Goal: Task Accomplishment & Management: Complete application form

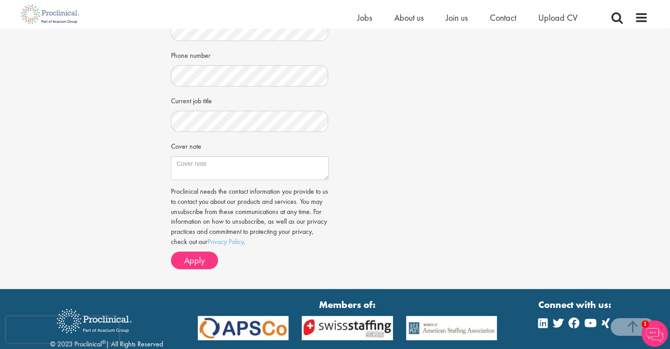
scroll to position [218, 0]
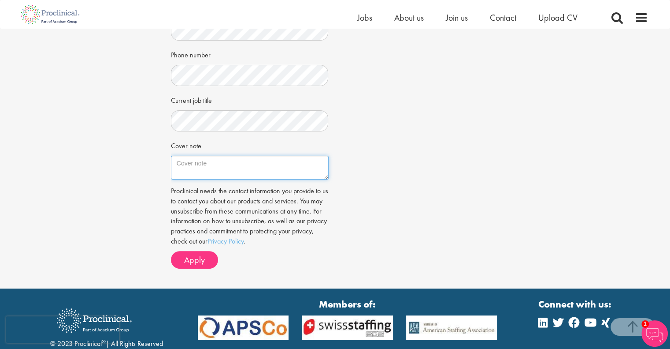
click at [216, 167] on textarea "Cover note" at bounding box center [250, 168] width 158 height 24
paste textarea "I’m a calm-in-the-storm project leader who turns complex, cross-functional scie…"
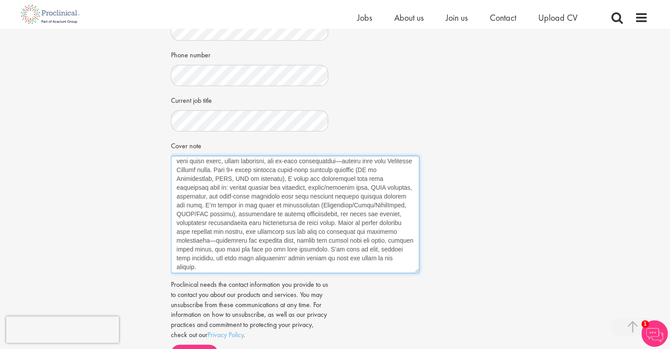
scroll to position [11, 0]
drag, startPoint x: 326, startPoint y: 177, endPoint x: 418, endPoint y: 272, distance: 132.5
click at [418, 272] on textarea "Cover note" at bounding box center [295, 214] width 249 height 117
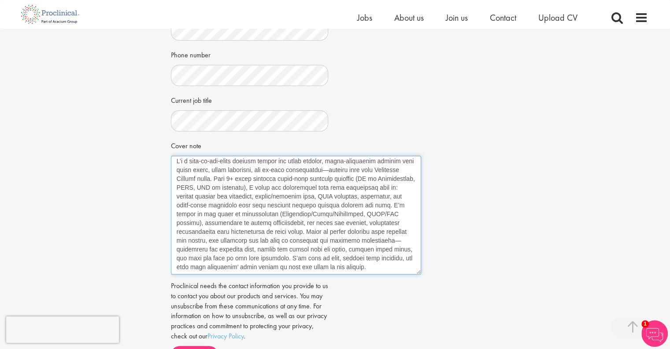
click at [282, 257] on textarea "Cover note" at bounding box center [296, 215] width 250 height 119
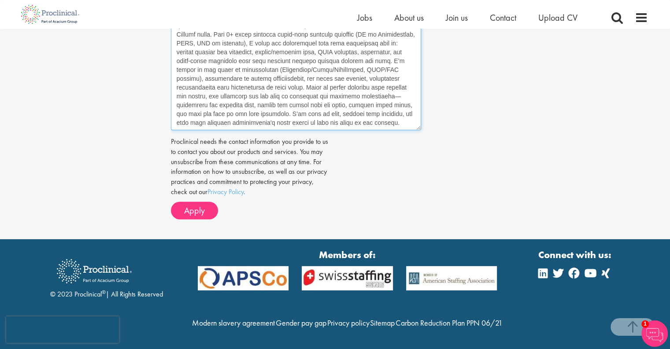
scroll to position [381, 0]
type textarea "I’m a calm-in-the-storm project leader who turns complex, cross-functional scie…"
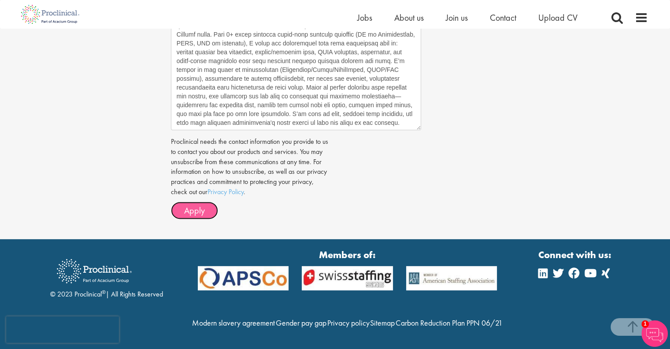
click at [190, 204] on span "Apply" at bounding box center [194, 209] width 21 height 11
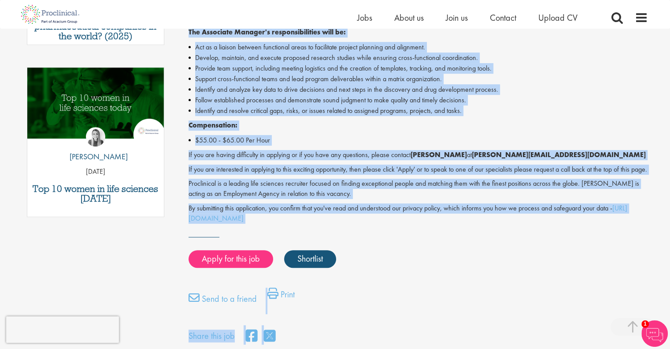
scroll to position [450, 0]
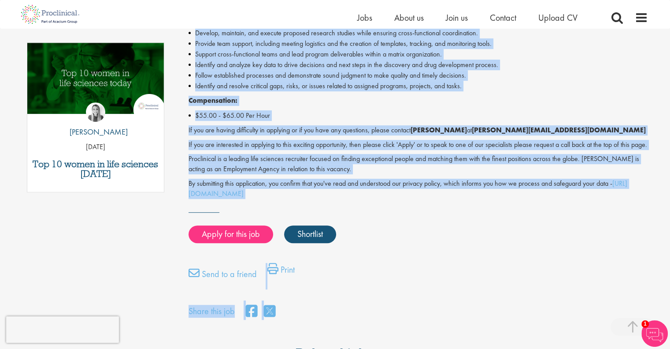
drag, startPoint x: 190, startPoint y: 97, endPoint x: 343, endPoint y: 182, distance: 175.0
copy div "Associate Manager Research Program Management Salary: Highly Competitive Job ty…"
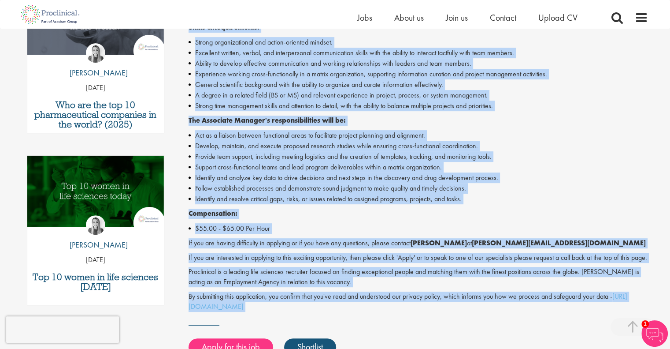
scroll to position [338, 0]
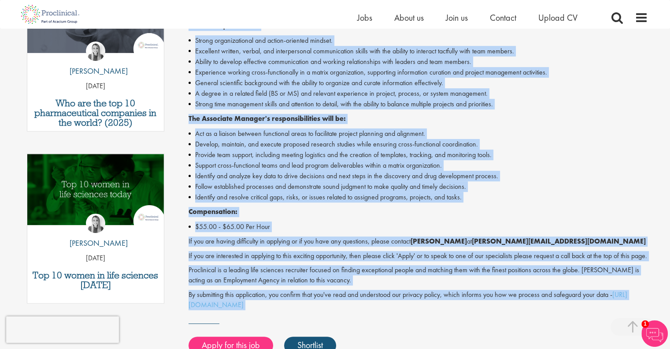
click at [527, 93] on div "Associate Manager - Contract - Tarrytown, NY Help bring science to life and joi…" at bounding box center [419, 113] width 460 height 391
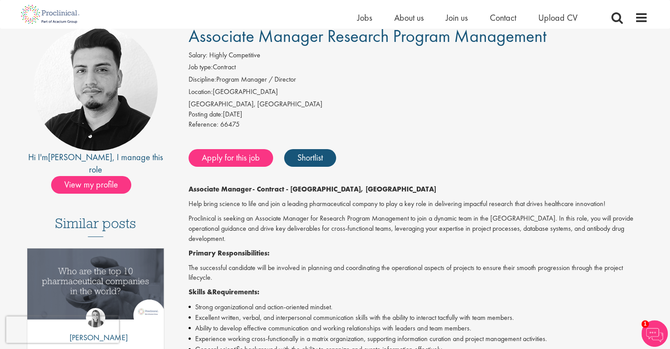
scroll to position [71, 0]
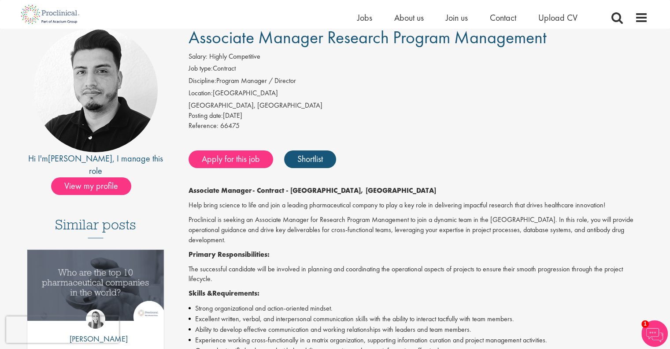
drag, startPoint x: 527, startPoint y: 93, endPoint x: 555, endPoint y: 88, distance: 28.3
click at [555, 88] on li "Location: United States" at bounding box center [419, 94] width 460 height 12
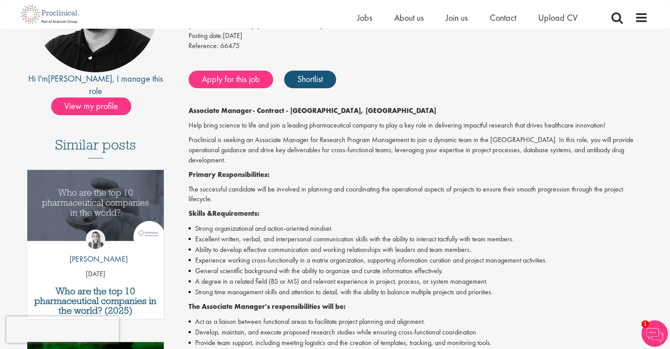
scroll to position [159, 0]
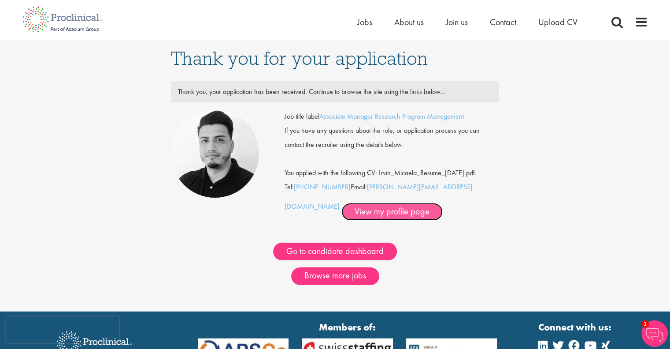
click at [360, 220] on link "View my profile page" at bounding box center [392, 212] width 101 height 18
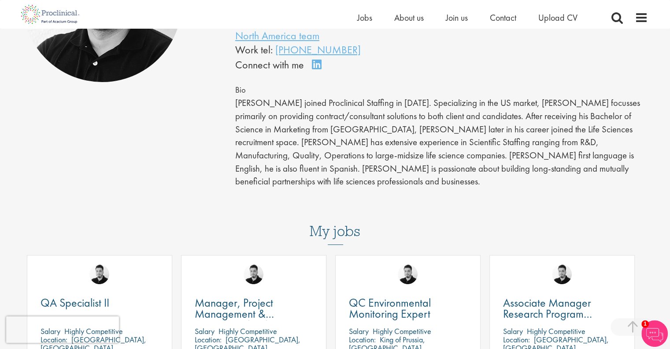
scroll to position [175, 0]
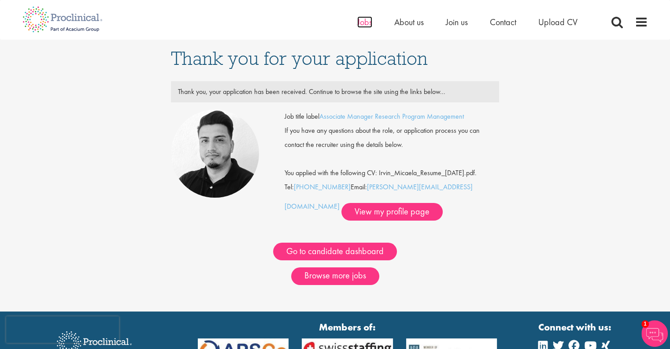
click at [365, 25] on span "Jobs" at bounding box center [364, 21] width 15 height 11
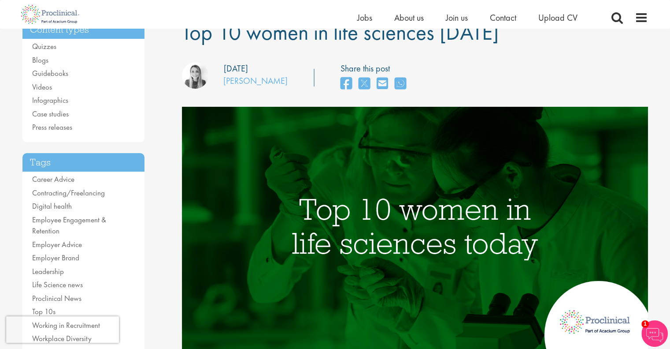
scroll to position [77, 0]
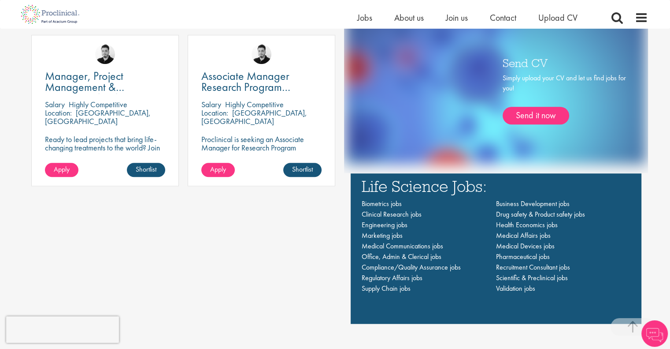
scroll to position [523, 0]
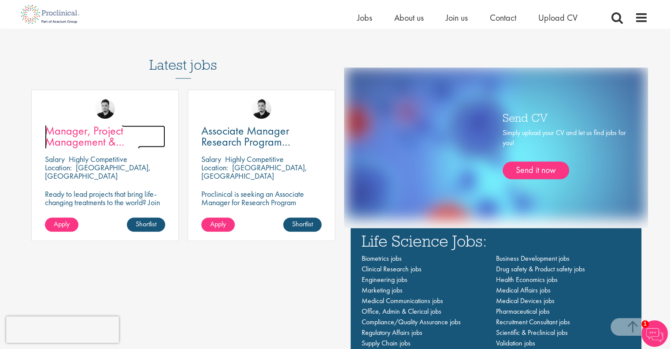
click at [77, 141] on span "Manager, Project Management & Operational Delivery" at bounding box center [92, 141] width 95 height 37
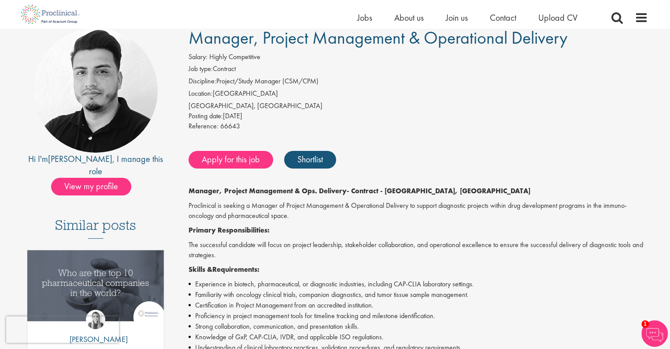
scroll to position [71, 0]
click at [237, 160] on link "Apply for this job" at bounding box center [231, 160] width 85 height 18
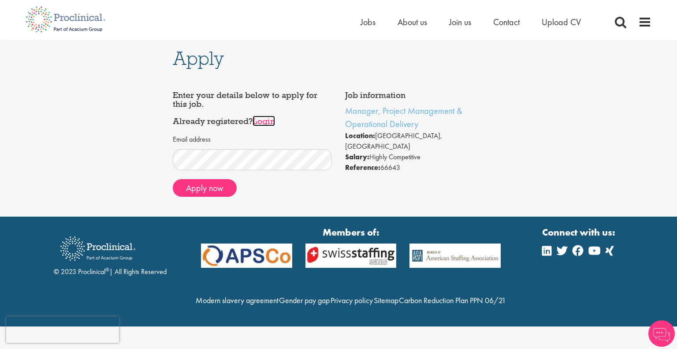
click at [264, 120] on link "Login" at bounding box center [264, 120] width 22 height 11
click at [220, 188] on button "Apply now" at bounding box center [205, 188] width 64 height 18
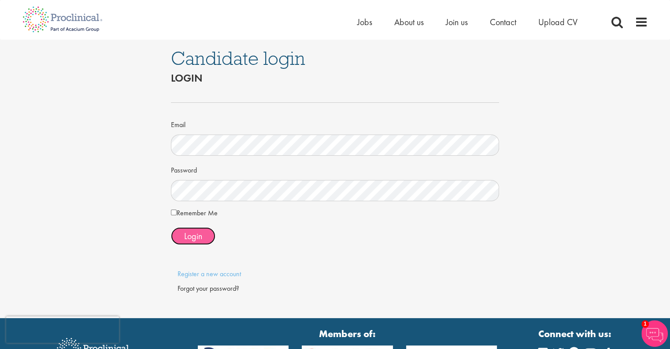
click at [196, 234] on span "Login" at bounding box center [193, 235] width 18 height 11
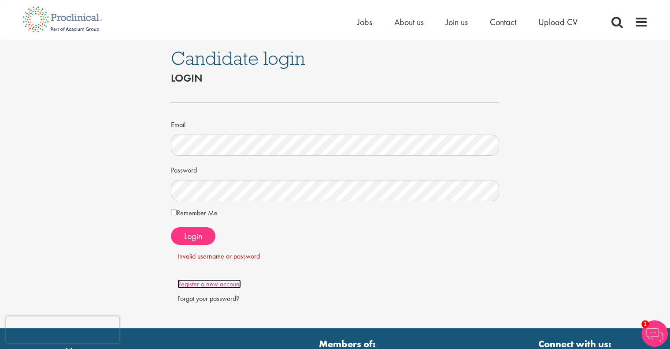
click at [229, 283] on link "Register a new account" at bounding box center [209, 283] width 63 height 9
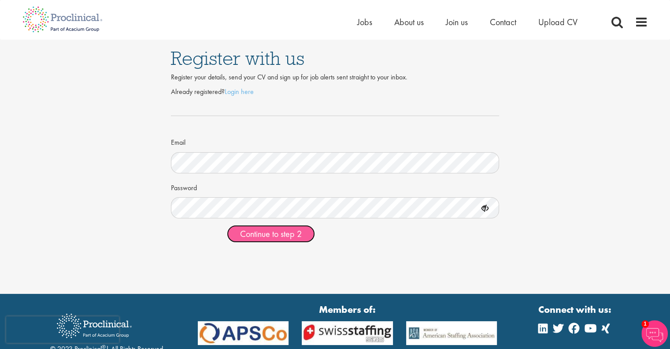
click at [260, 232] on span "Continue to step 2" at bounding box center [271, 233] width 62 height 11
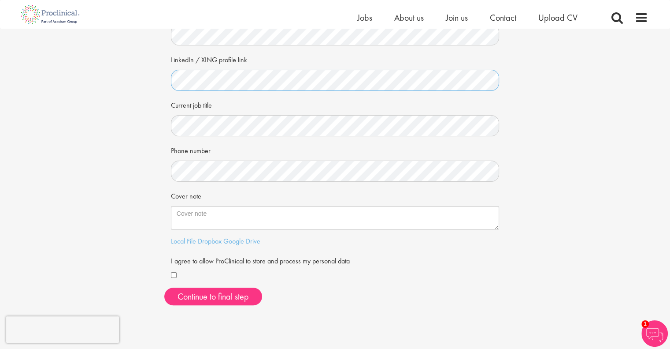
scroll to position [127, 0]
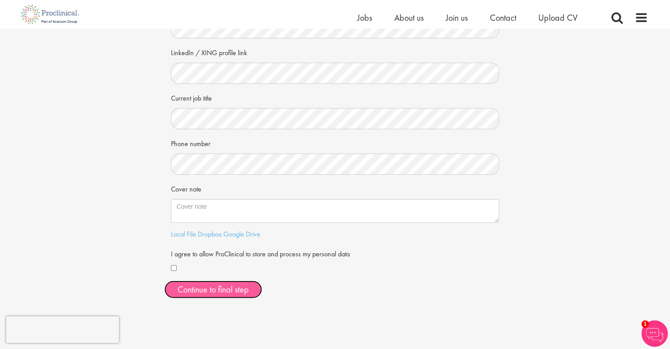
click at [214, 286] on button "Continue to final step" at bounding box center [213, 289] width 98 height 18
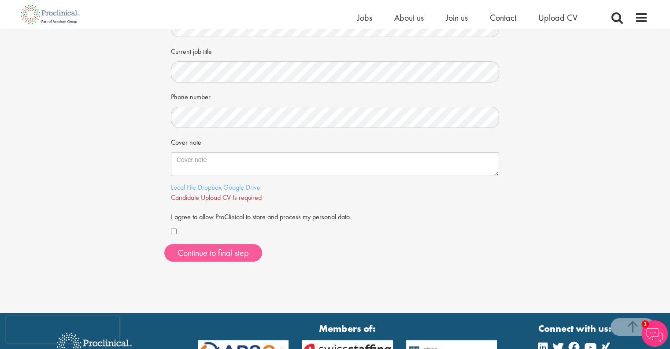
scroll to position [179, 0]
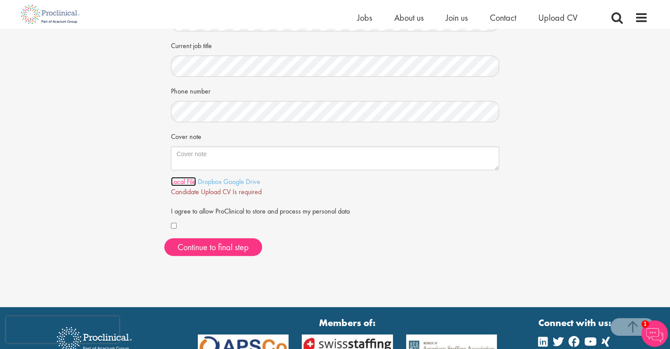
click at [186, 181] on link "Local File" at bounding box center [183, 181] width 25 height 9
click at [217, 245] on span "Continue to final step" at bounding box center [213, 246] width 71 height 11
